Goal: Task Accomplishment & Management: Use online tool/utility

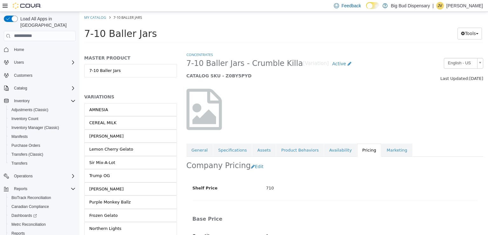
scroll to position [190, 0]
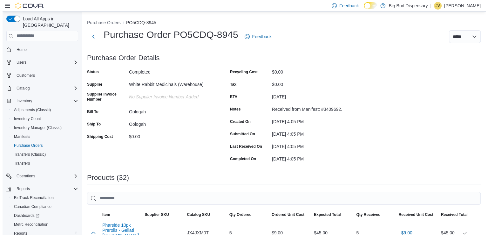
scroll to position [25, 0]
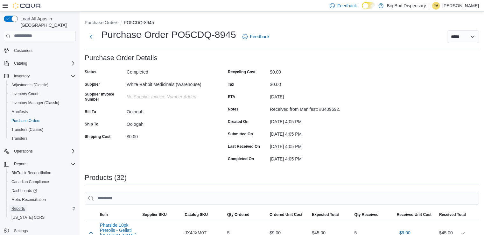
click at [23, 206] on span "Reports" at bounding box center [17, 208] width 13 height 5
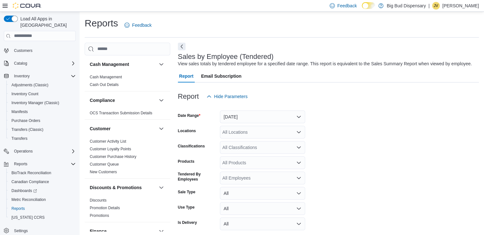
scroll to position [15, 0]
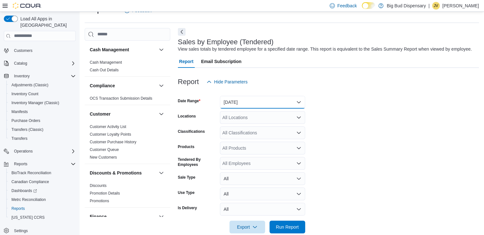
click at [289, 99] on button "Yesterday" at bounding box center [262, 102] width 85 height 13
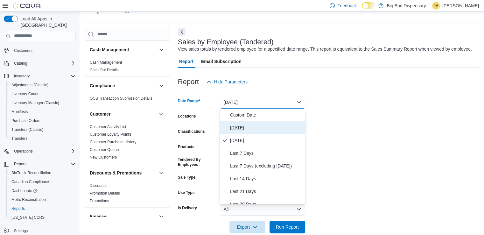
click at [240, 127] on span "Today" at bounding box center [266, 128] width 72 height 8
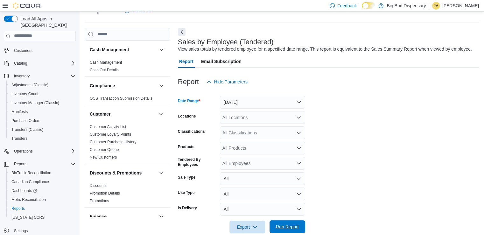
drag, startPoint x: 287, startPoint y: 226, endPoint x: 288, endPoint y: 229, distance: 3.6
click at [288, 229] on span "Run Report" at bounding box center [287, 226] width 23 height 6
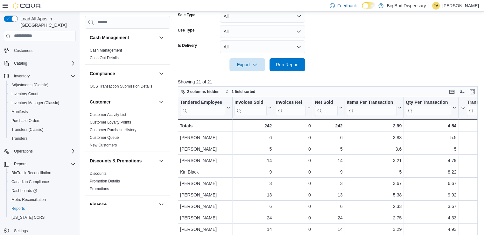
scroll to position [62, 0]
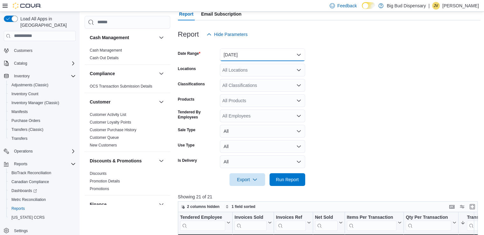
click at [283, 54] on button "Today" at bounding box center [262, 54] width 85 height 13
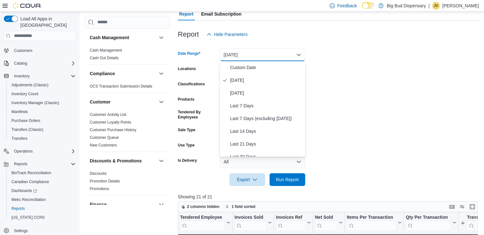
scroll to position [95, 0]
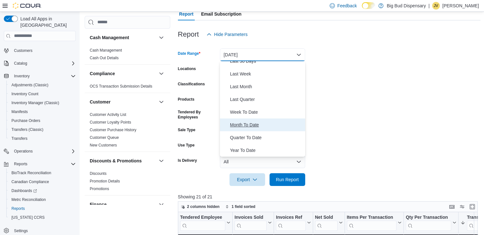
click at [252, 126] on span "Month To Date" at bounding box center [266, 125] width 72 height 8
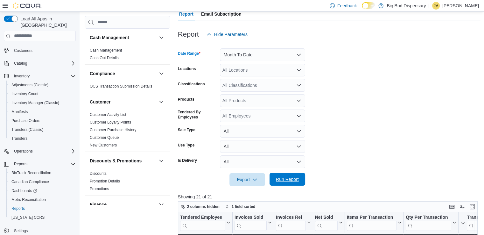
click at [294, 177] on span "Run Report" at bounding box center [287, 179] width 23 height 6
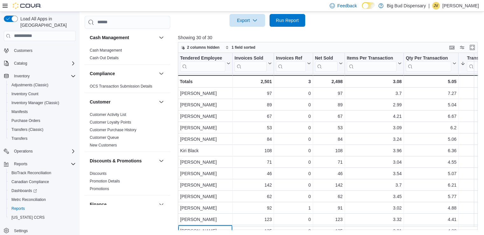
scroll to position [22, 0]
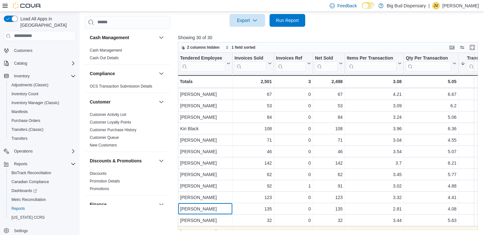
drag, startPoint x: 200, startPoint y: 226, endPoint x: 206, endPoint y: 225, distance: 6.0
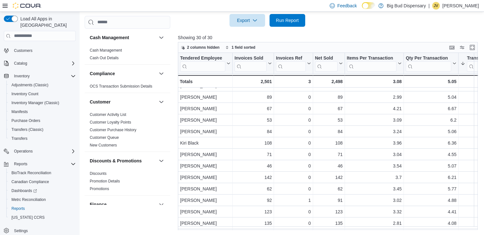
scroll to position [0, 0]
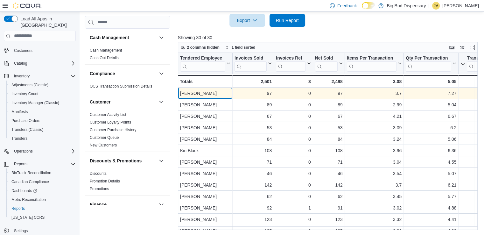
click at [215, 94] on div "Matt Stevenson" at bounding box center [205, 93] width 50 height 8
